Goal: Find specific page/section: Find specific page/section

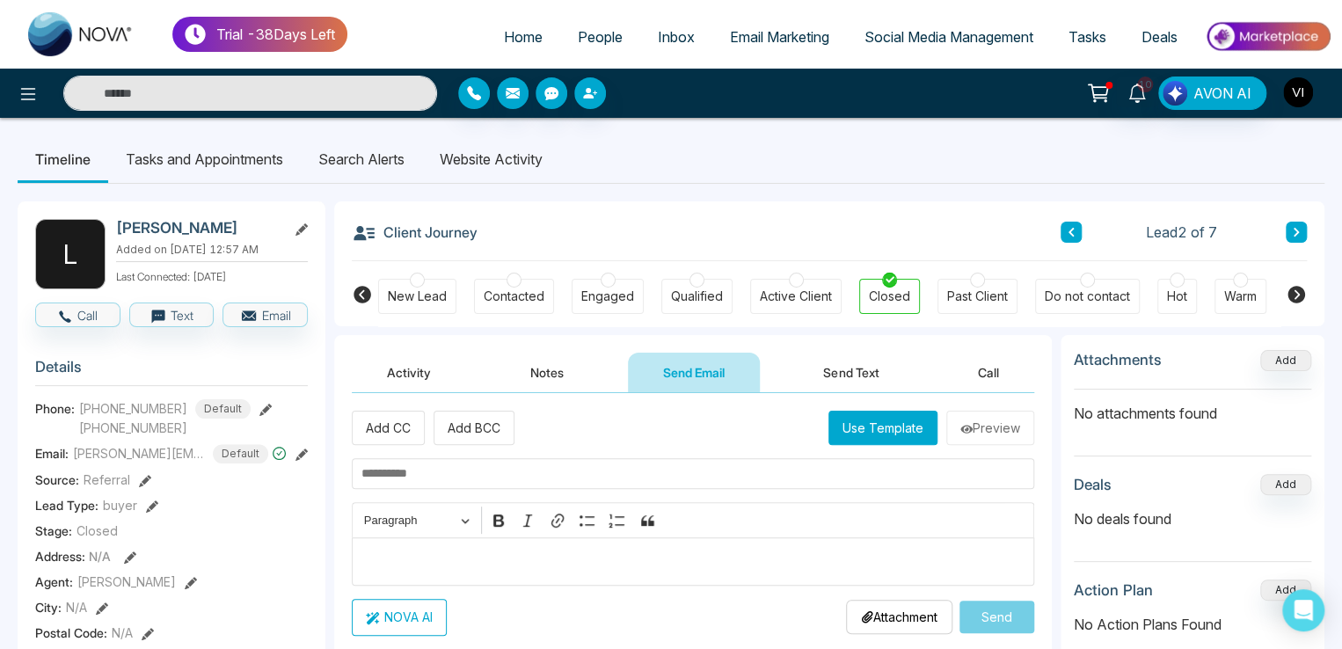
click at [1306, 96] on img "button" at bounding box center [1298, 92] width 30 height 30
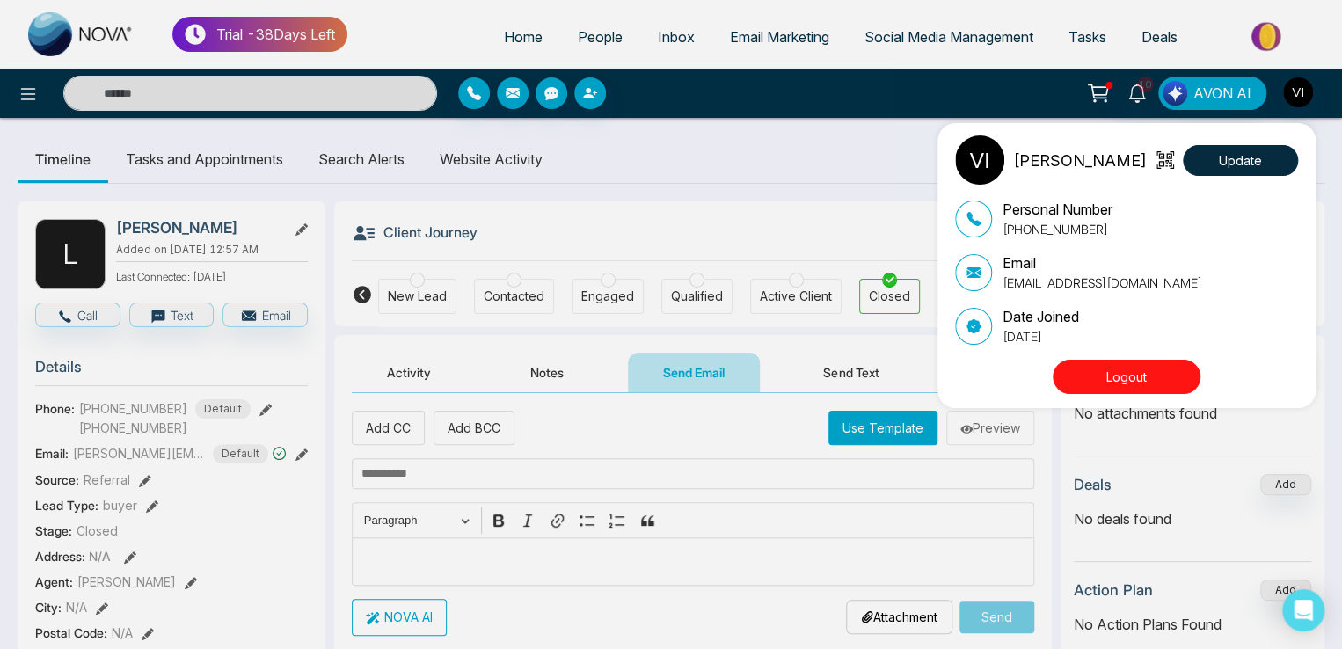
click at [25, 83] on div "[PERSON_NAME] Update Personal Number [PHONE_NUMBER] Email [EMAIL_ADDRESS][DOMAI…" at bounding box center [671, 324] width 1342 height 649
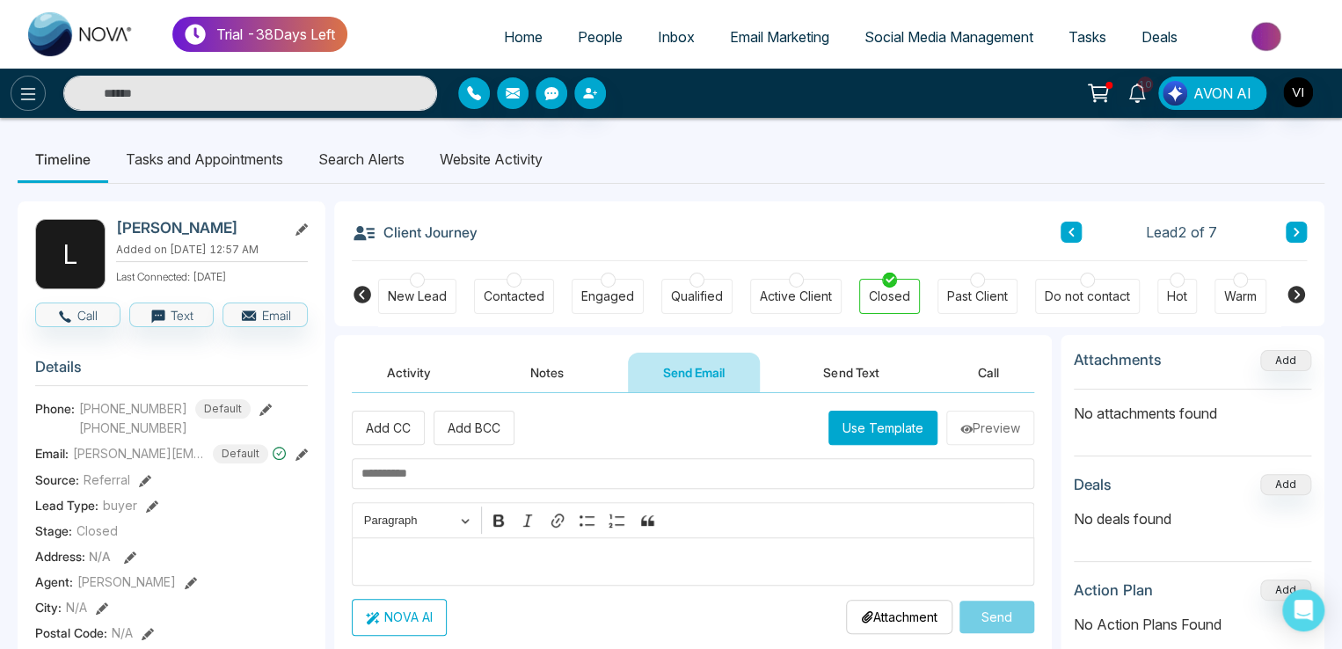
click at [25, 82] on button at bounding box center [28, 93] width 35 height 35
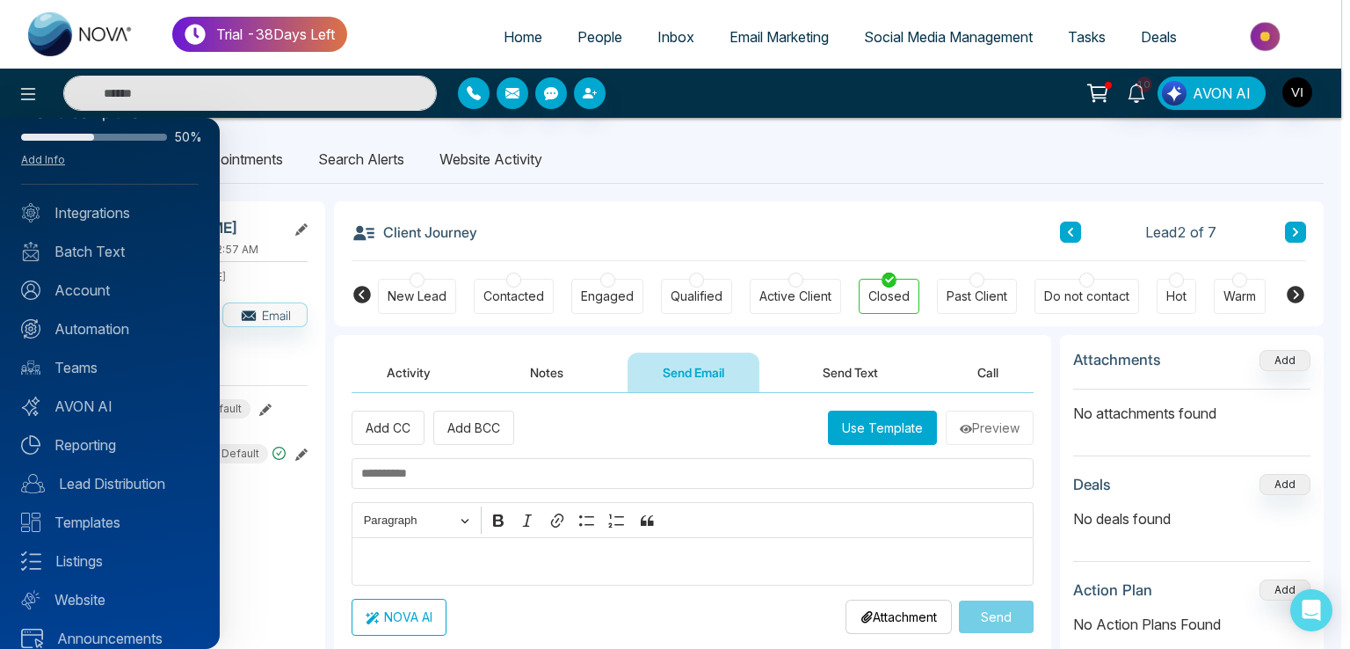
scroll to position [62, 0]
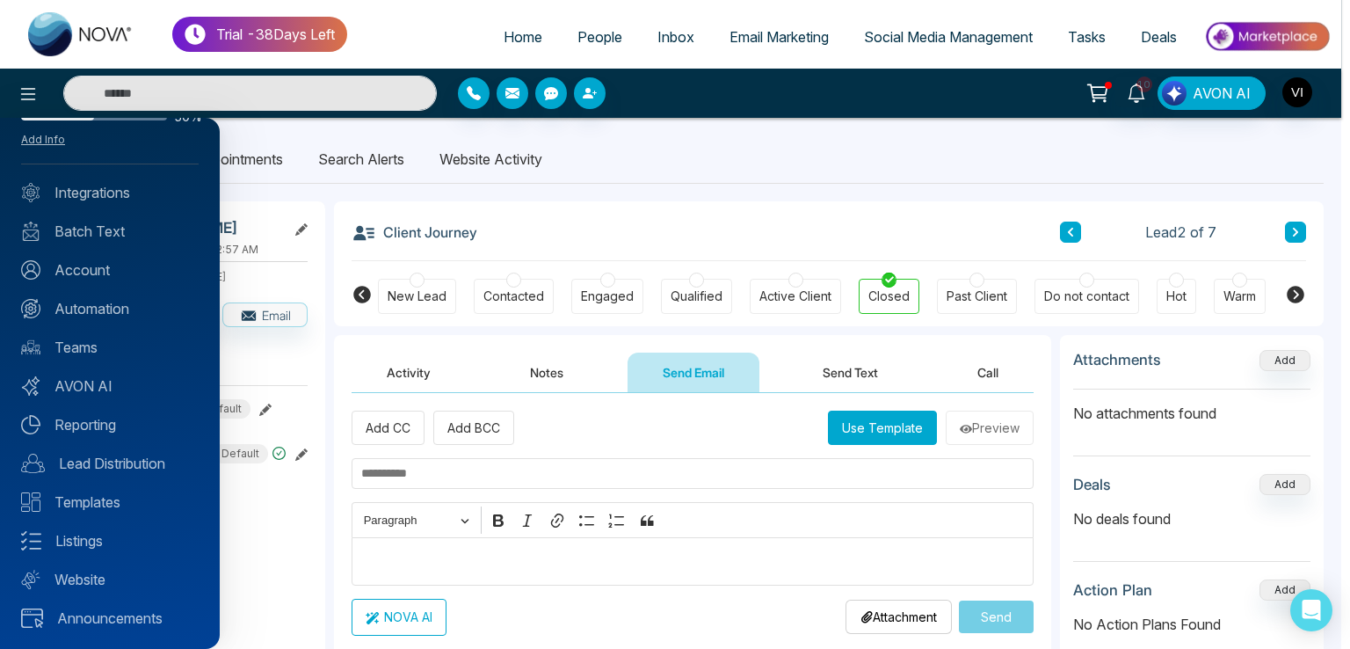
click at [594, 40] on div at bounding box center [675, 324] width 1350 height 649
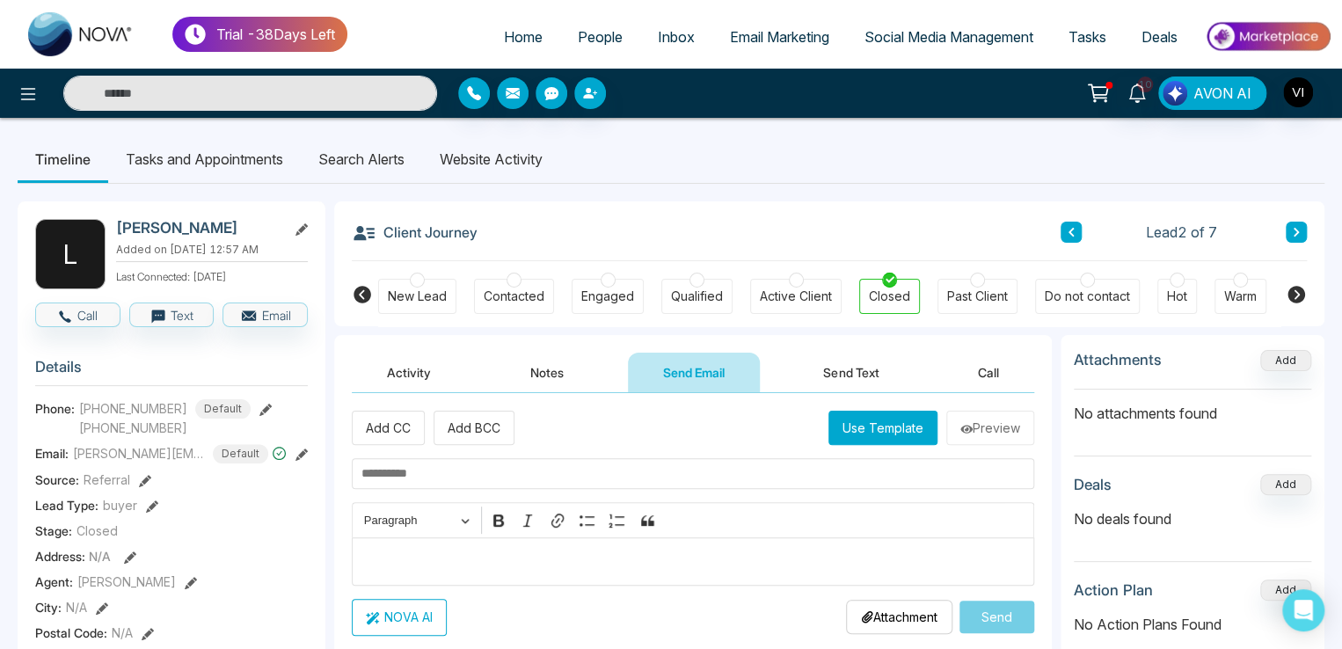
click at [594, 40] on span "People" at bounding box center [600, 37] width 45 height 18
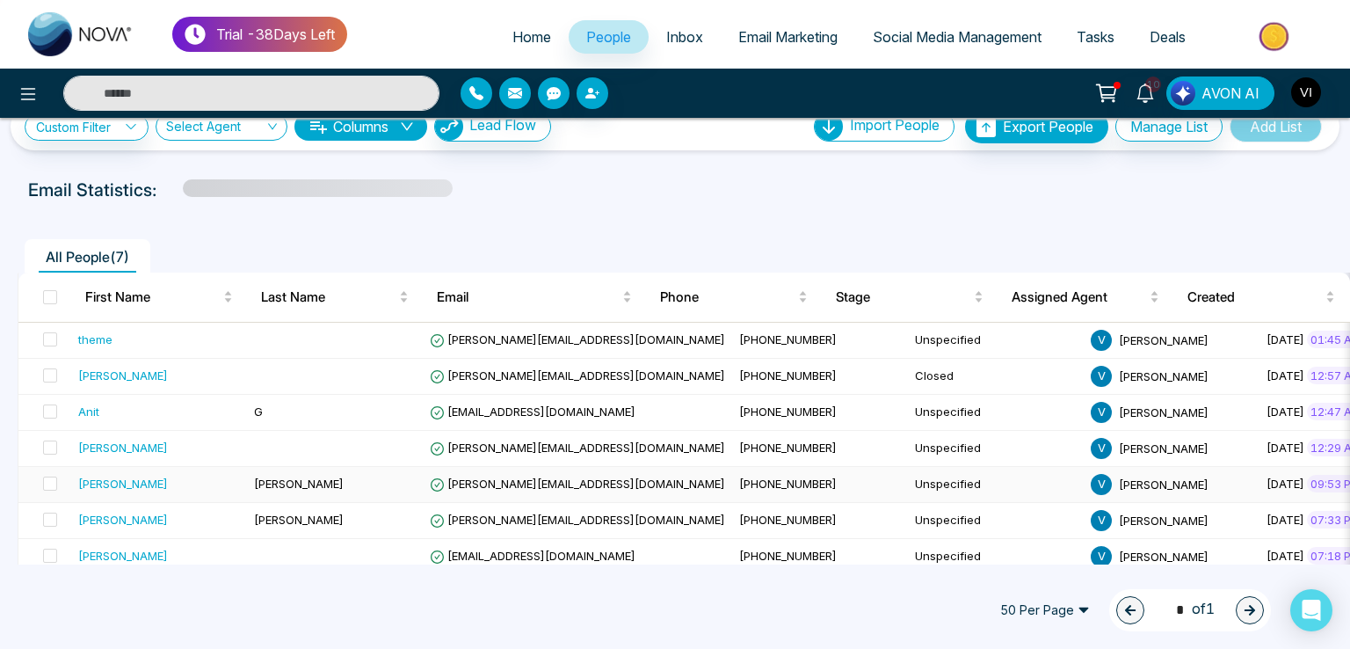
scroll to position [50, 0]
